Goal: Task Accomplishment & Management: Complete application form

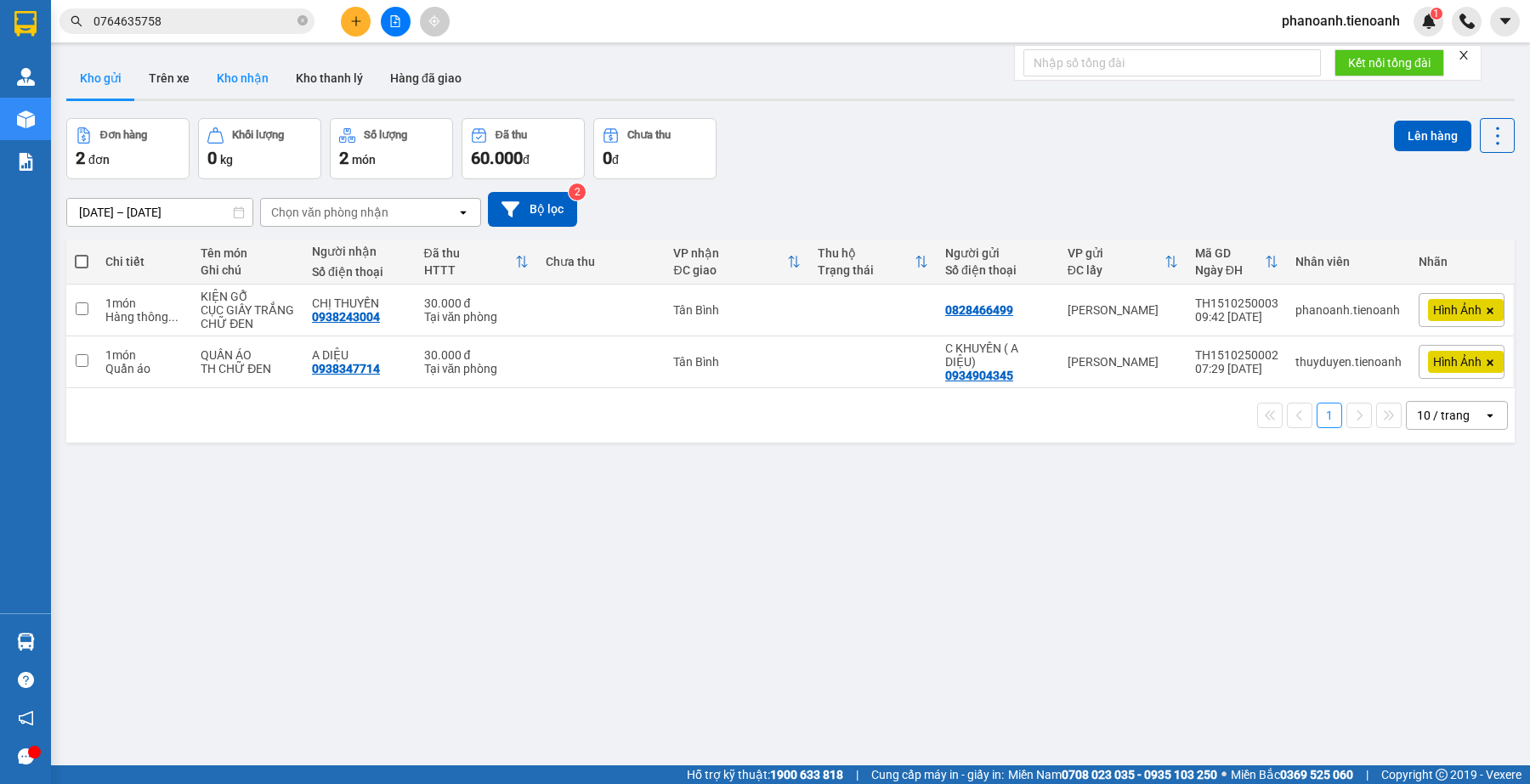
click at [245, 77] on button "Kho nhận" at bounding box center [243, 77] width 79 height 41
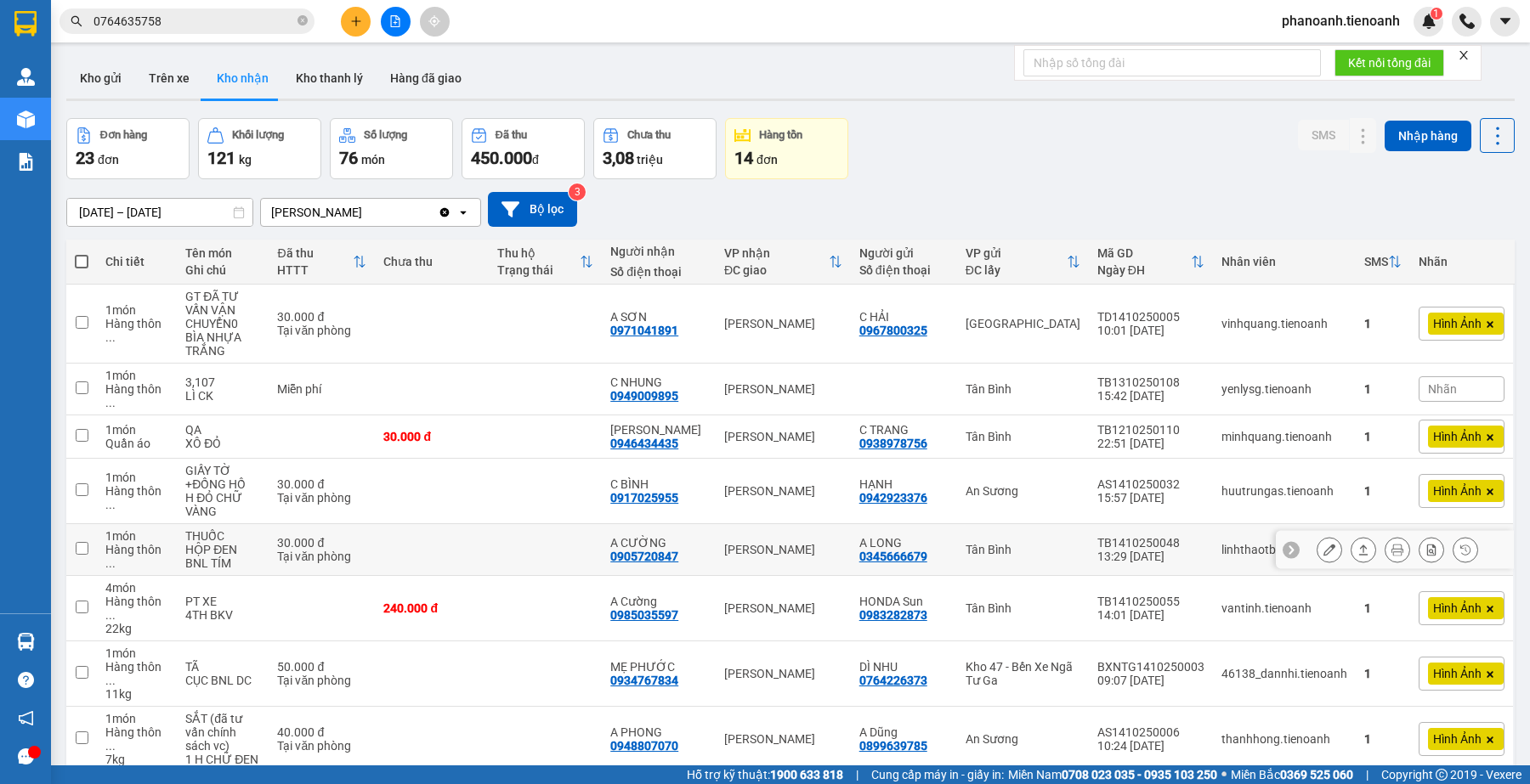
scroll to position [170, 0]
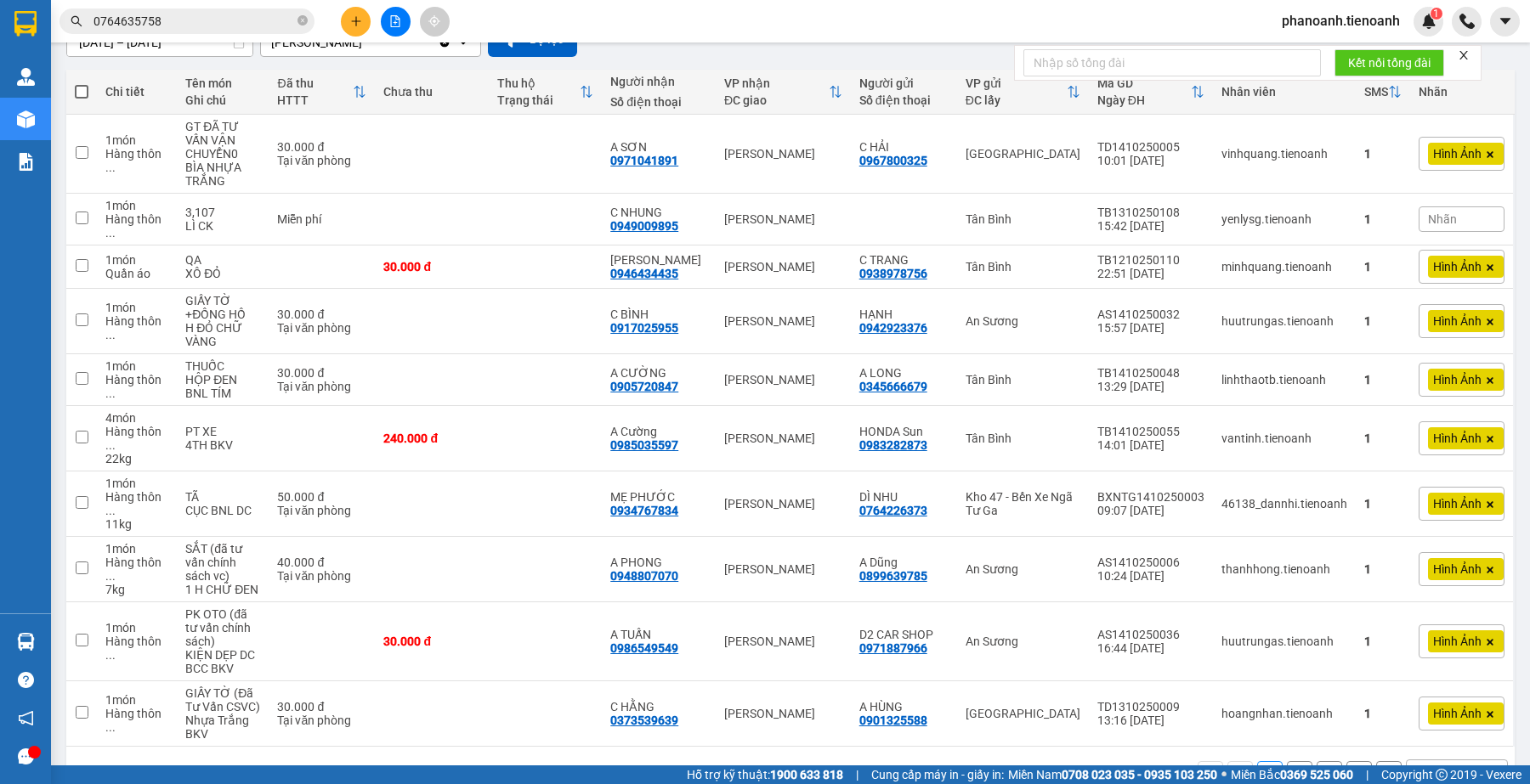
click at [1287, 761] on button "2" at bounding box center [1300, 774] width 26 height 26
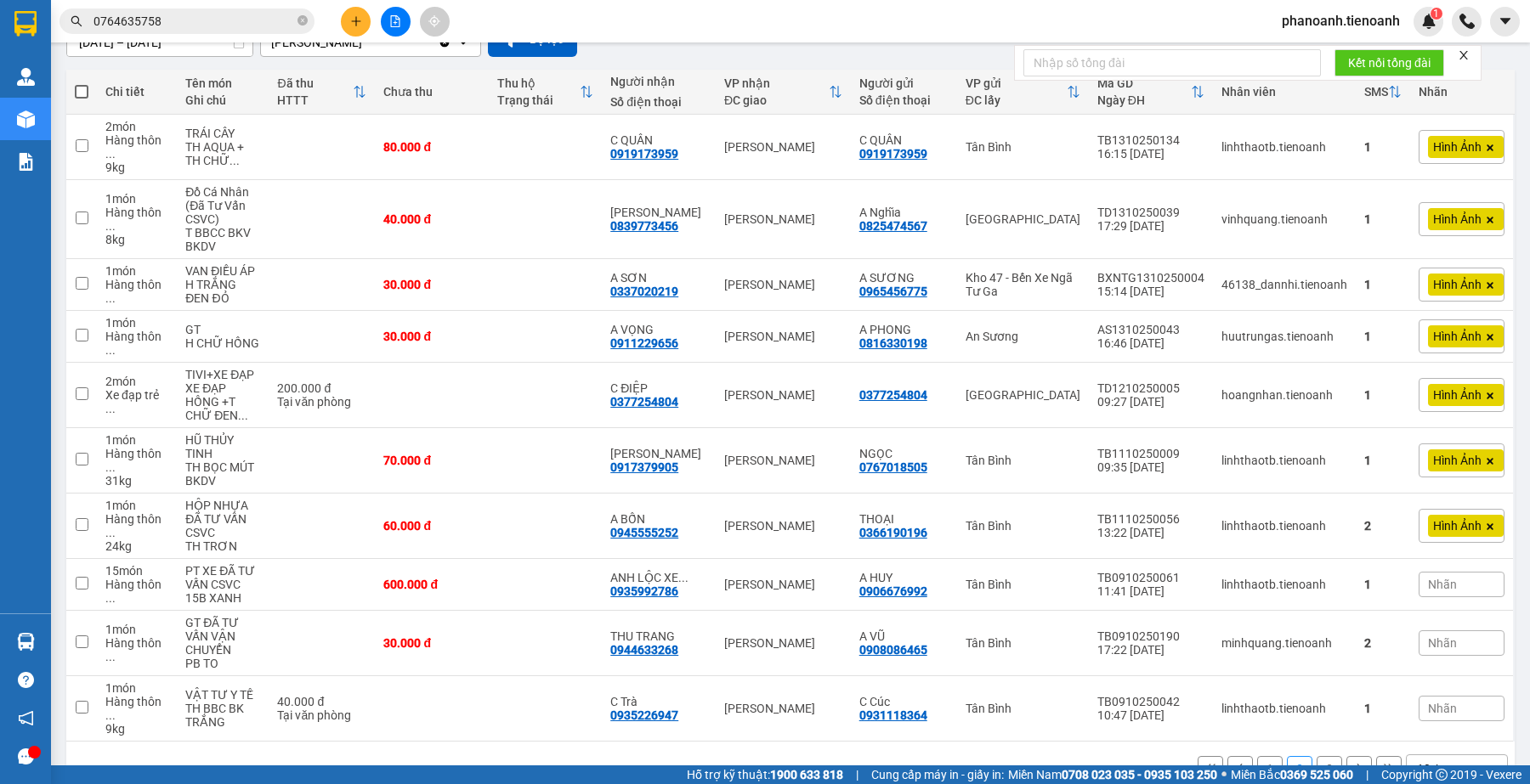
click at [219, 28] on input "0764635758" at bounding box center [193, 21] width 201 height 19
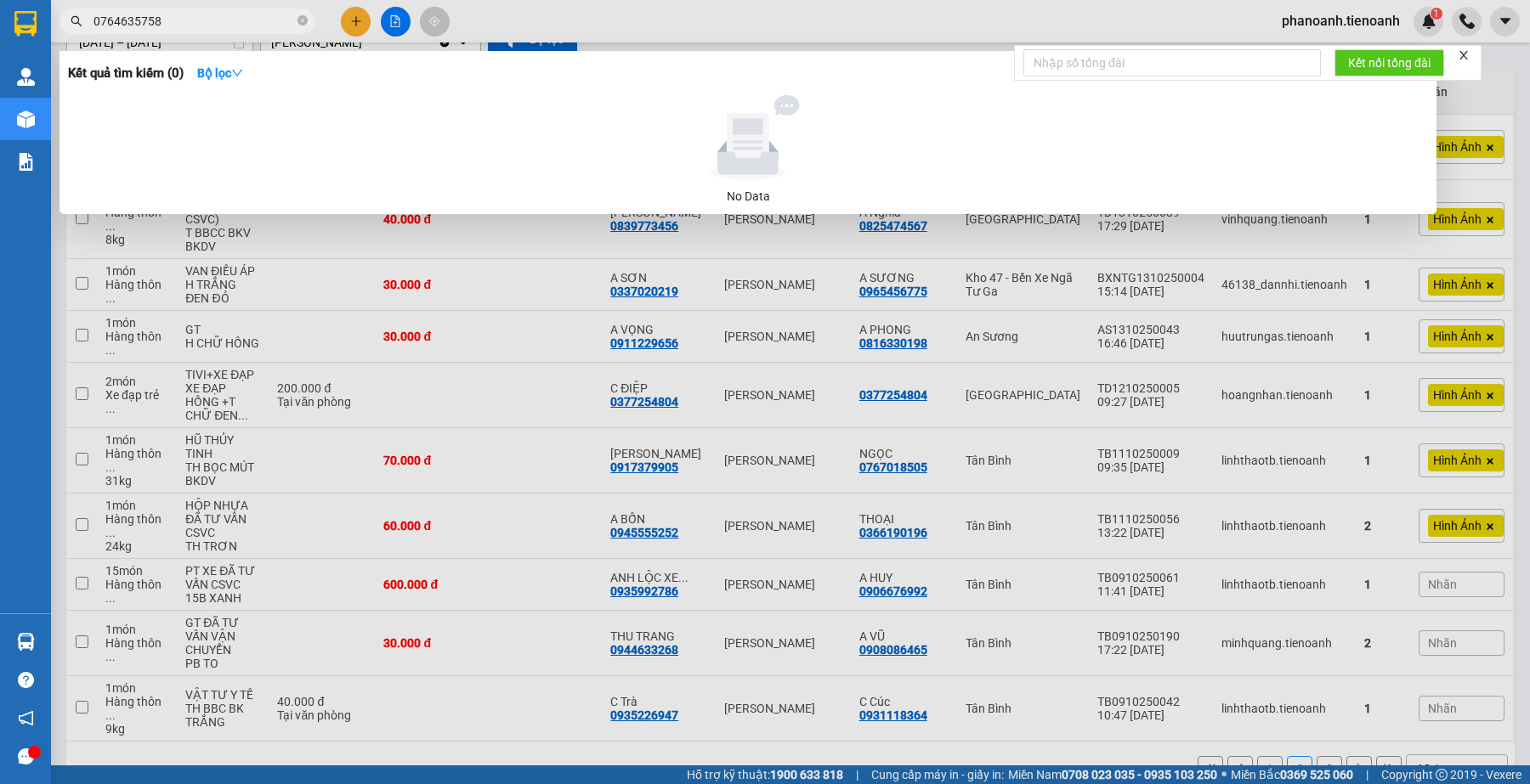
click at [218, 27] on input "0764635758" at bounding box center [193, 21] width 201 height 19
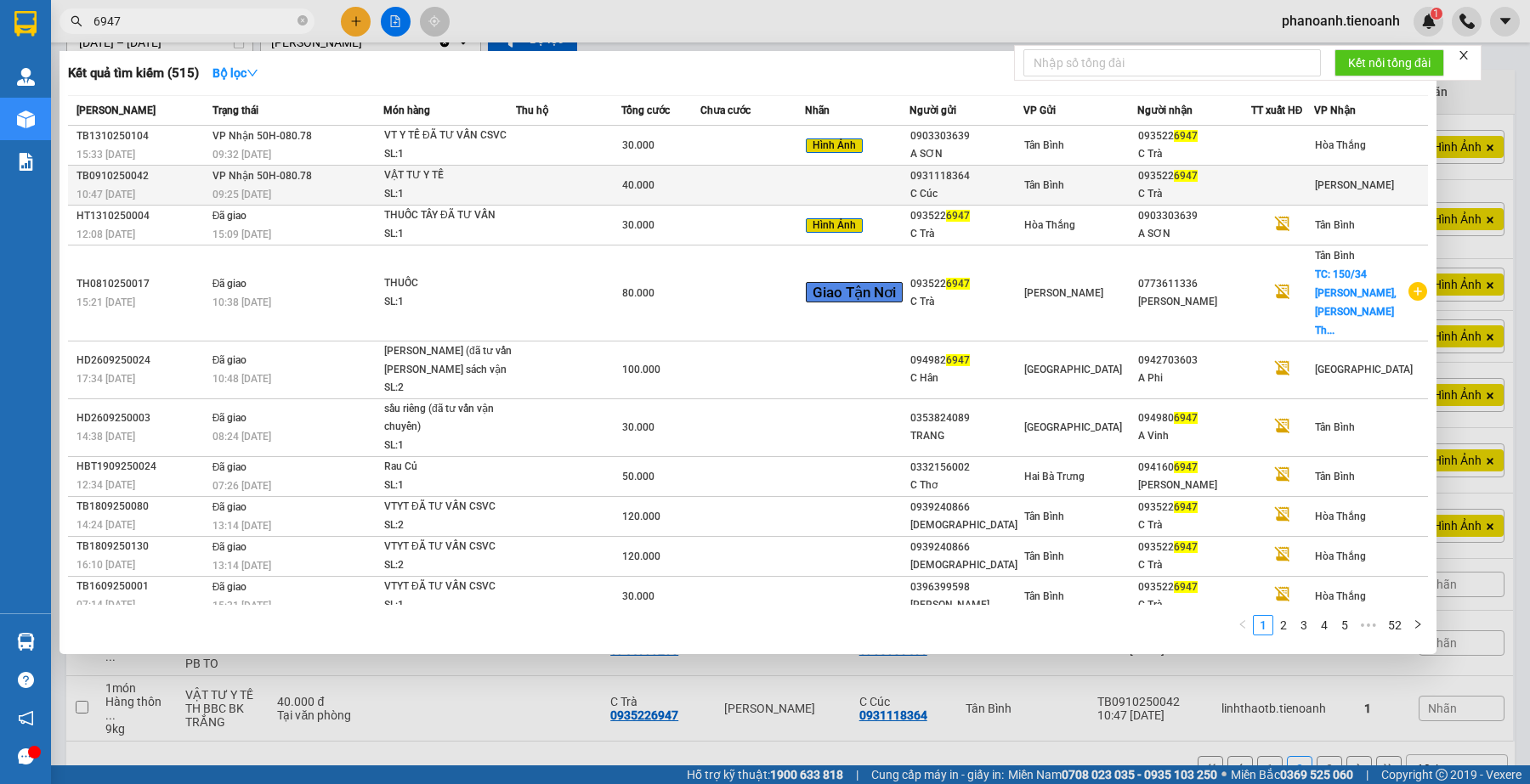
type input "6947"
click at [1218, 195] on div "C Trà" at bounding box center [1193, 194] width 112 height 18
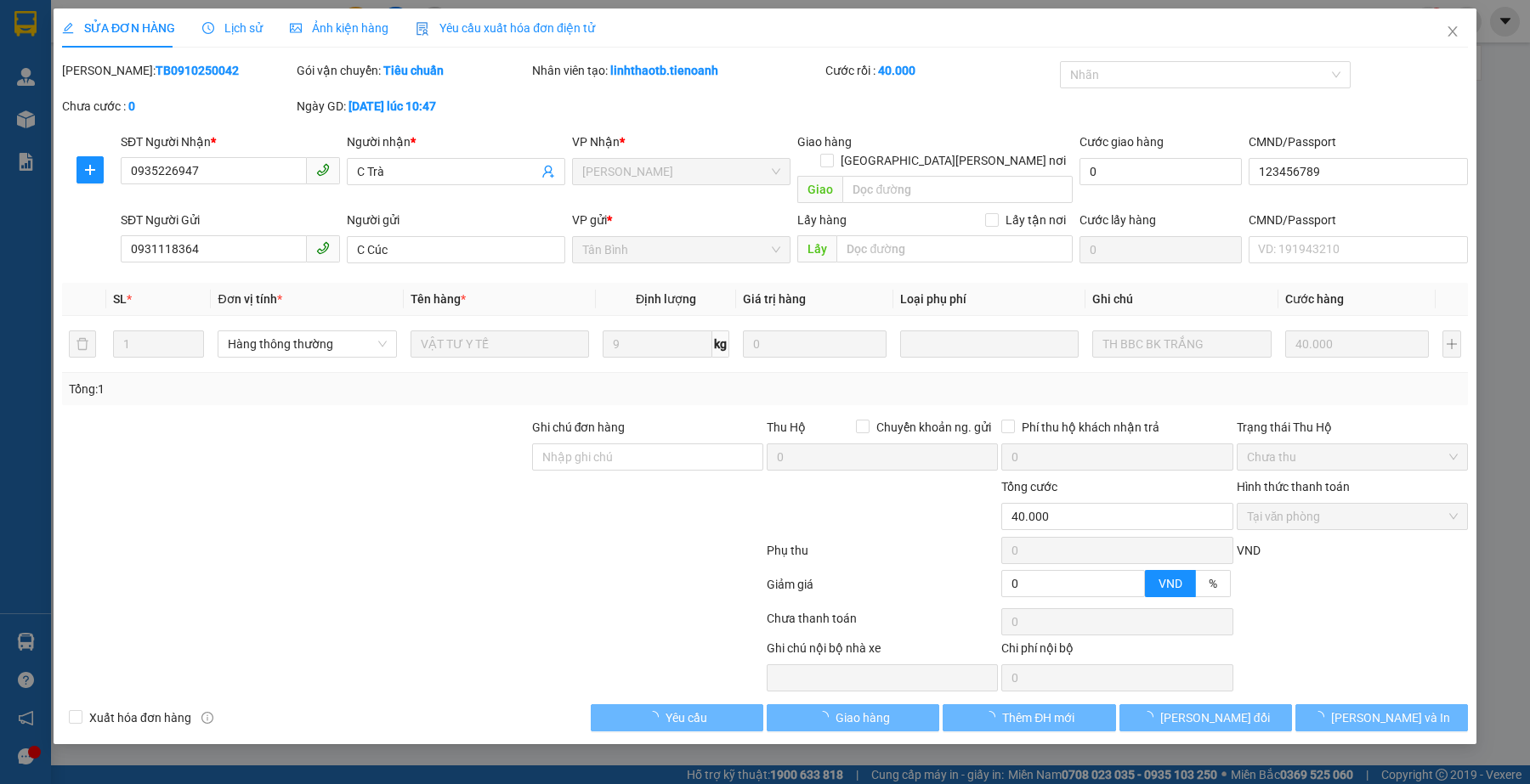
type input "0935226947"
type input "C Trà"
type input "123456789"
type input "0931118364"
type input "C Cúc"
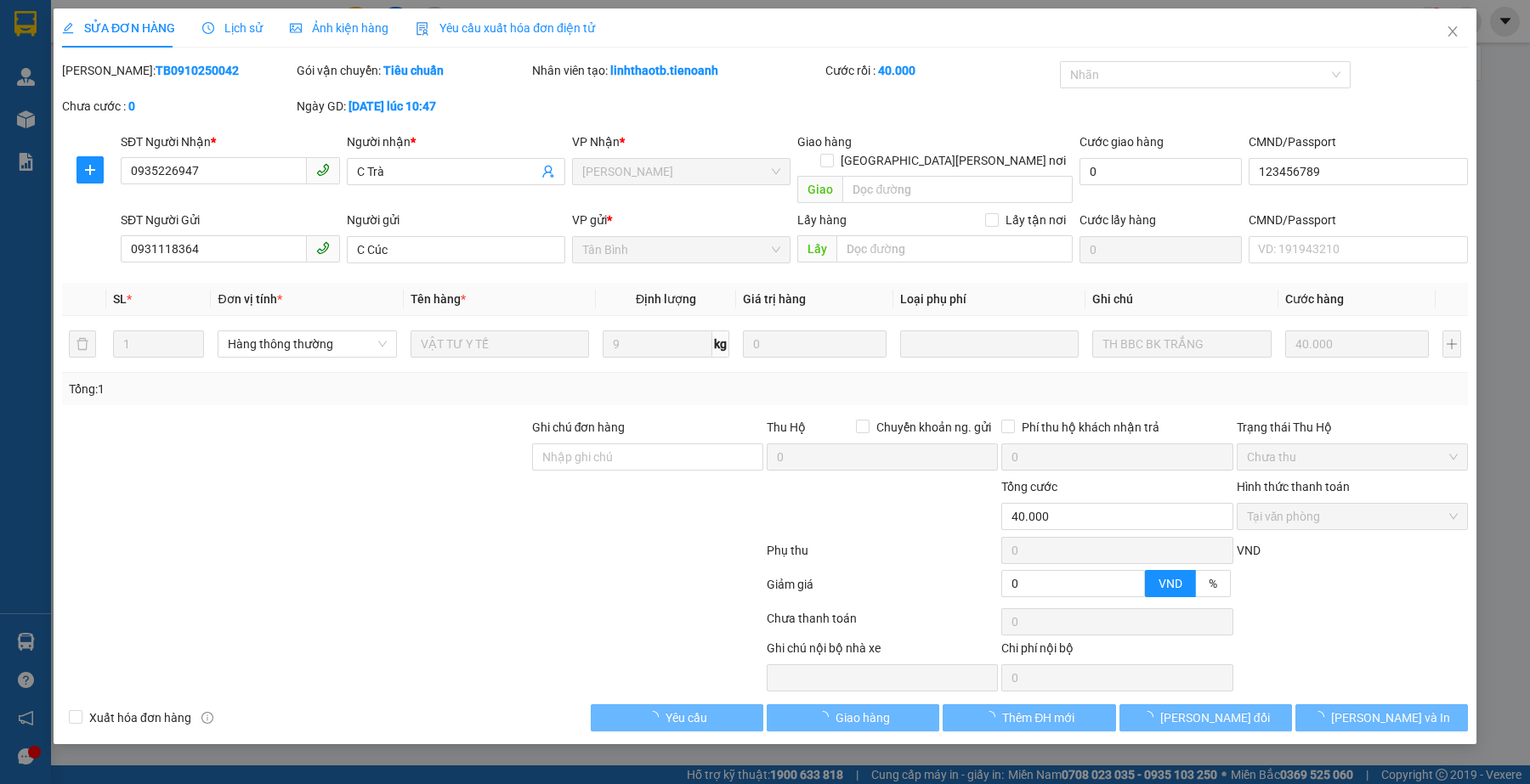
type input "0"
type input "40.000"
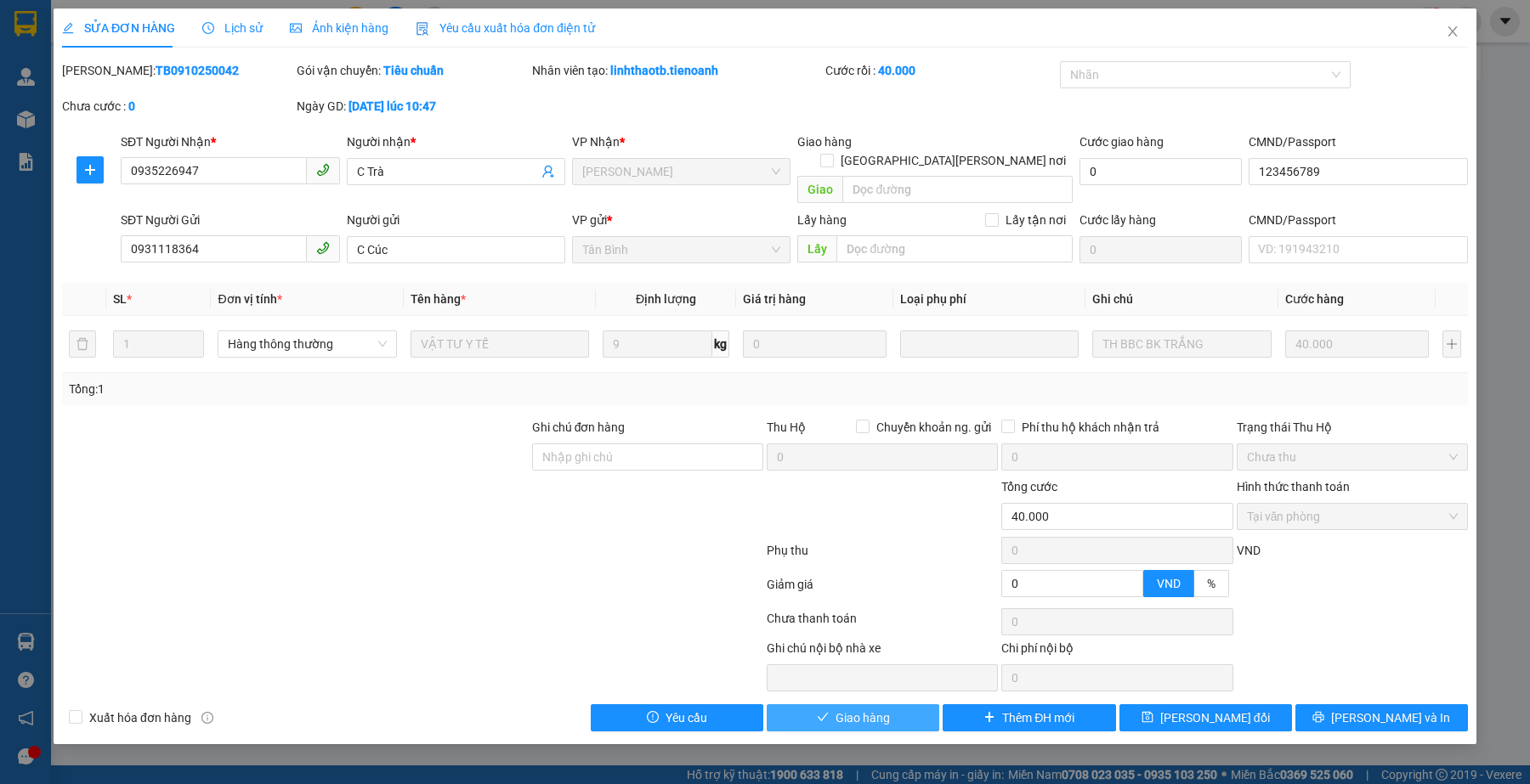
click at [863, 709] on span "Giao hàng" at bounding box center [863, 718] width 54 height 19
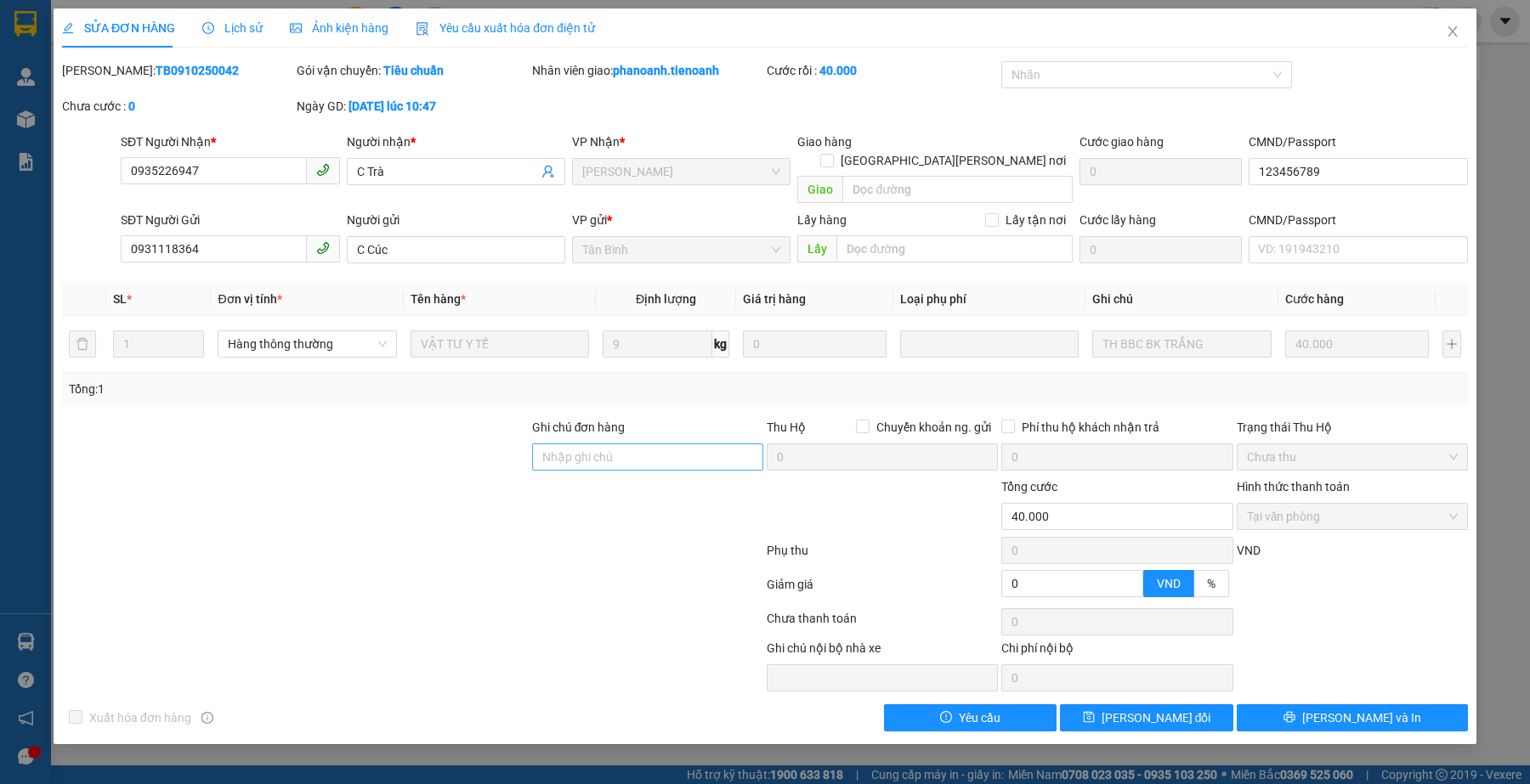
drag, startPoint x: 626, startPoint y: 481, endPoint x: 625, endPoint y: 451, distance: 30.0
click at [626, 481] on div at bounding box center [648, 507] width 235 height 59
